Goal: Find contact information: Find contact information

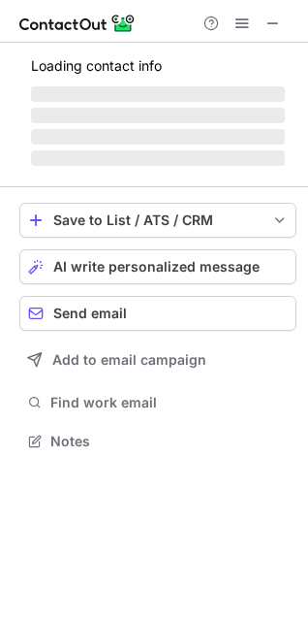
scroll to position [10, 9]
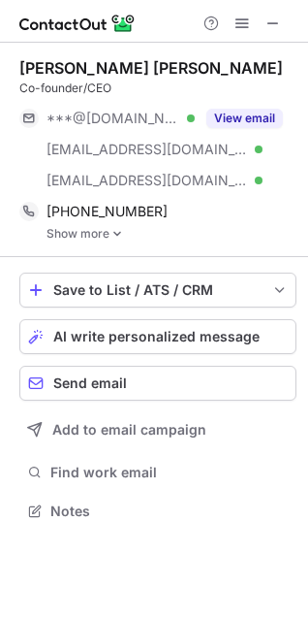
scroll to position [496, 308]
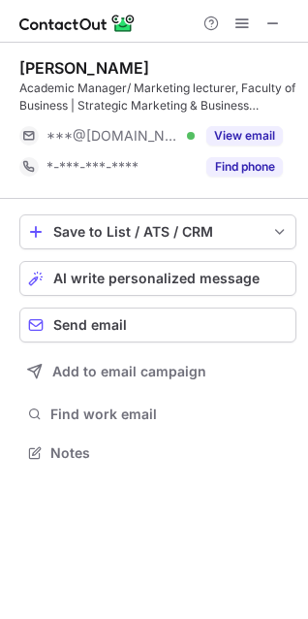
scroll to position [438, 308]
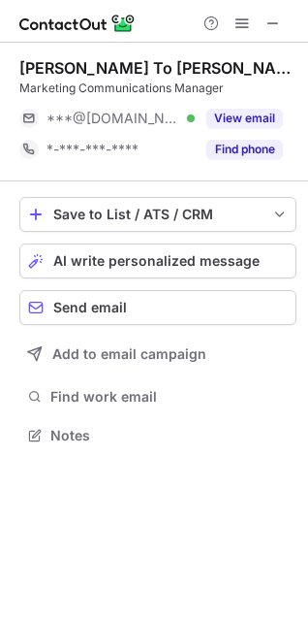
scroll to position [10, 9]
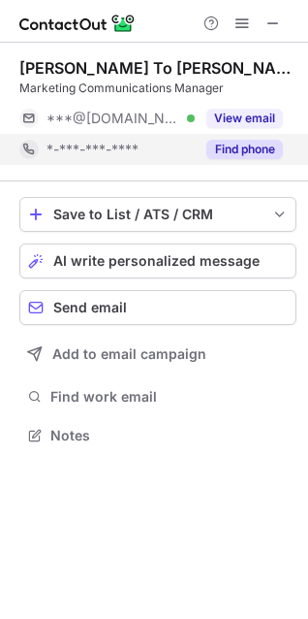
click at [268, 146] on button "Find phone" at bounding box center [245, 149] width 77 height 19
